Goal: Use online tool/utility: Use online tool/utility

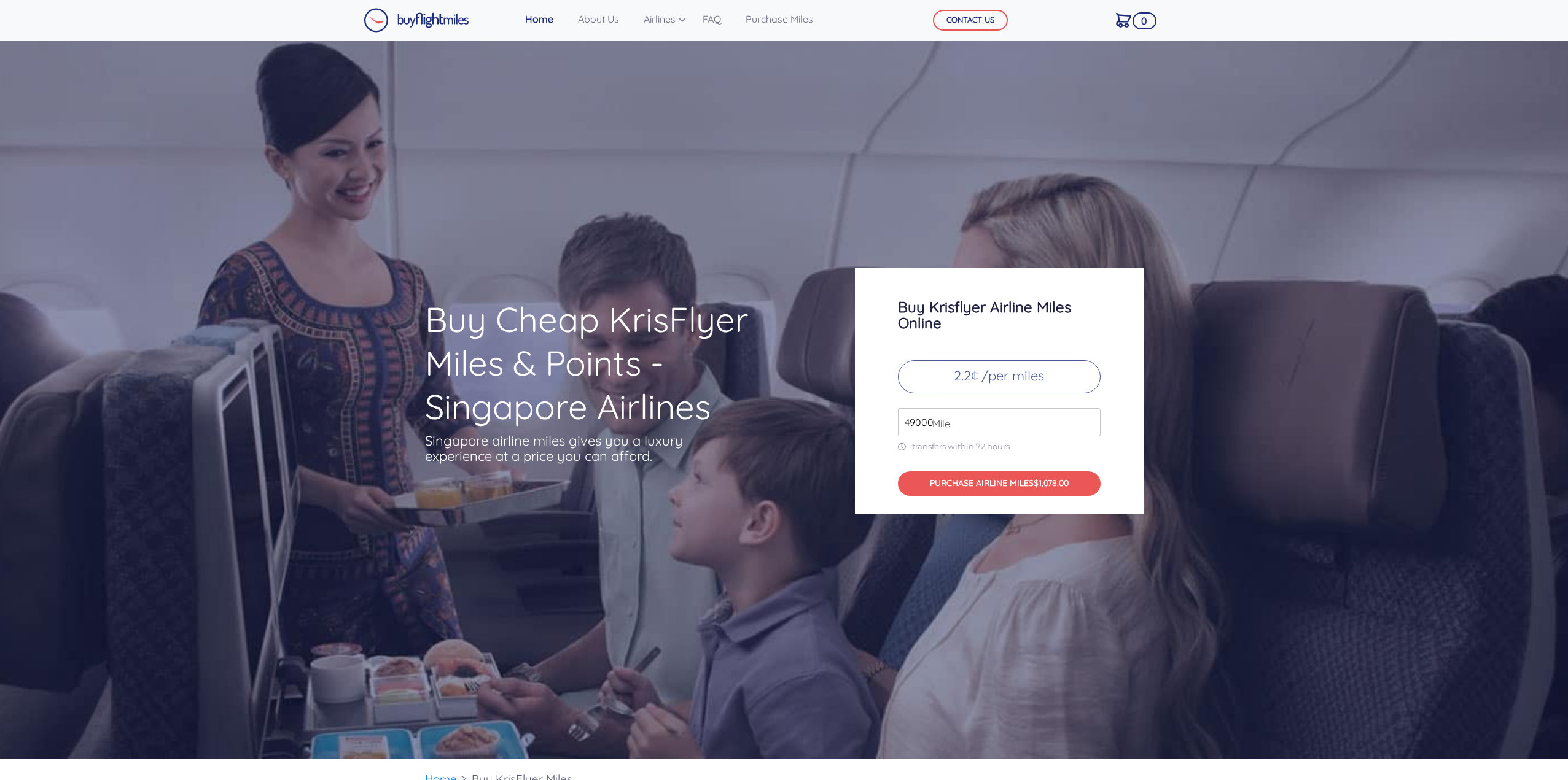
click at [976, 372] on p "2.2¢ /per miles" at bounding box center [999, 377] width 203 height 33
click at [984, 450] on p "transfers within 72 hours" at bounding box center [999, 446] width 203 height 11
click at [930, 421] on span "Mile" at bounding box center [938, 424] width 24 height 15
drag, startPoint x: 929, startPoint y: 423, endPoint x: 923, endPoint y: 427, distance: 7.2
click at [923, 427] on div "49000 Mile" at bounding box center [999, 422] width 203 height 28
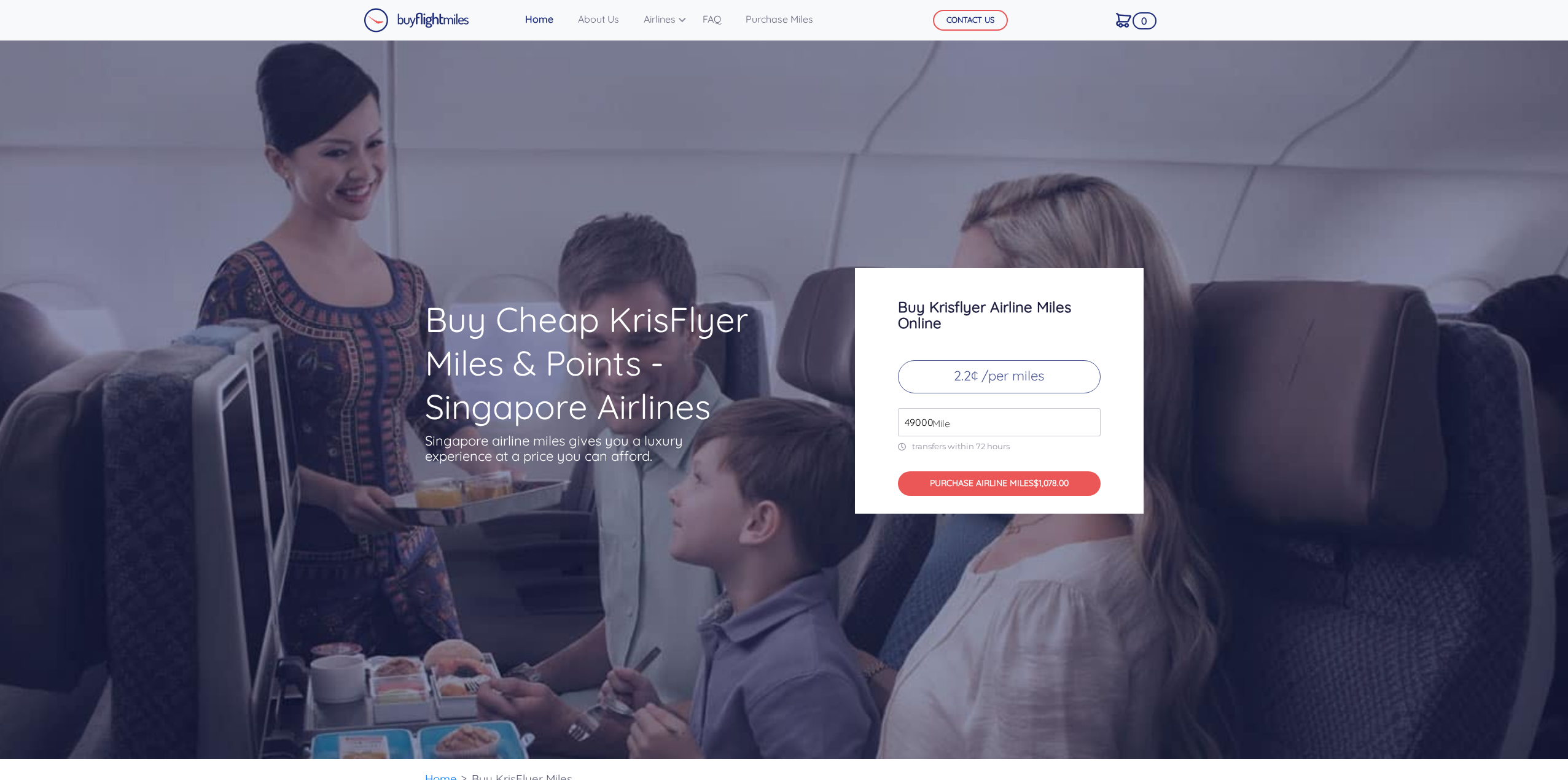
click at [912, 425] on input "49000" at bounding box center [999, 422] width 203 height 28
drag, startPoint x: 905, startPoint y: 425, endPoint x: 970, endPoint y: 429, distance: 65.1
click at [970, 429] on input "49000" at bounding box center [999, 422] width 203 height 28
type input "5"
type input "190000"
